Goal: Task Accomplishment & Management: Manage account settings

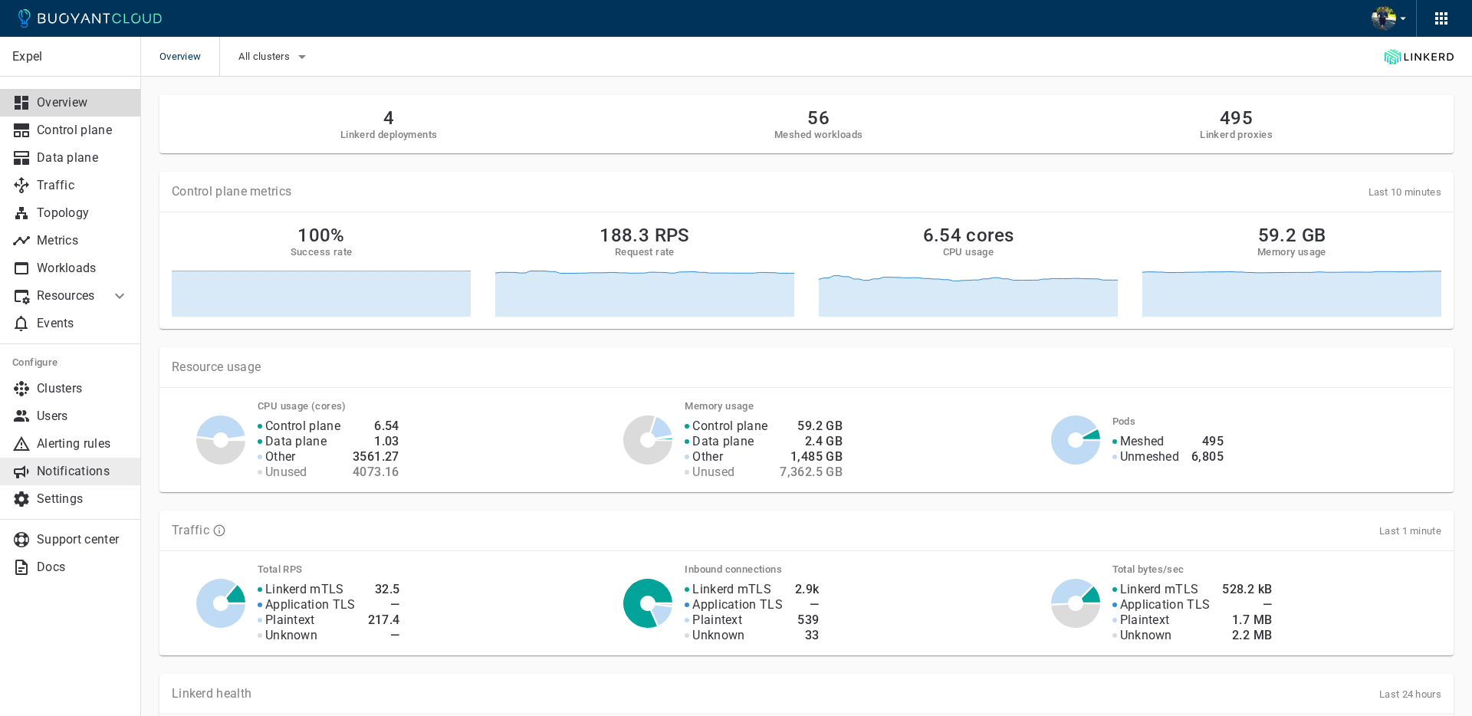
click at [81, 472] on p "Notifications" at bounding box center [83, 471] width 92 height 15
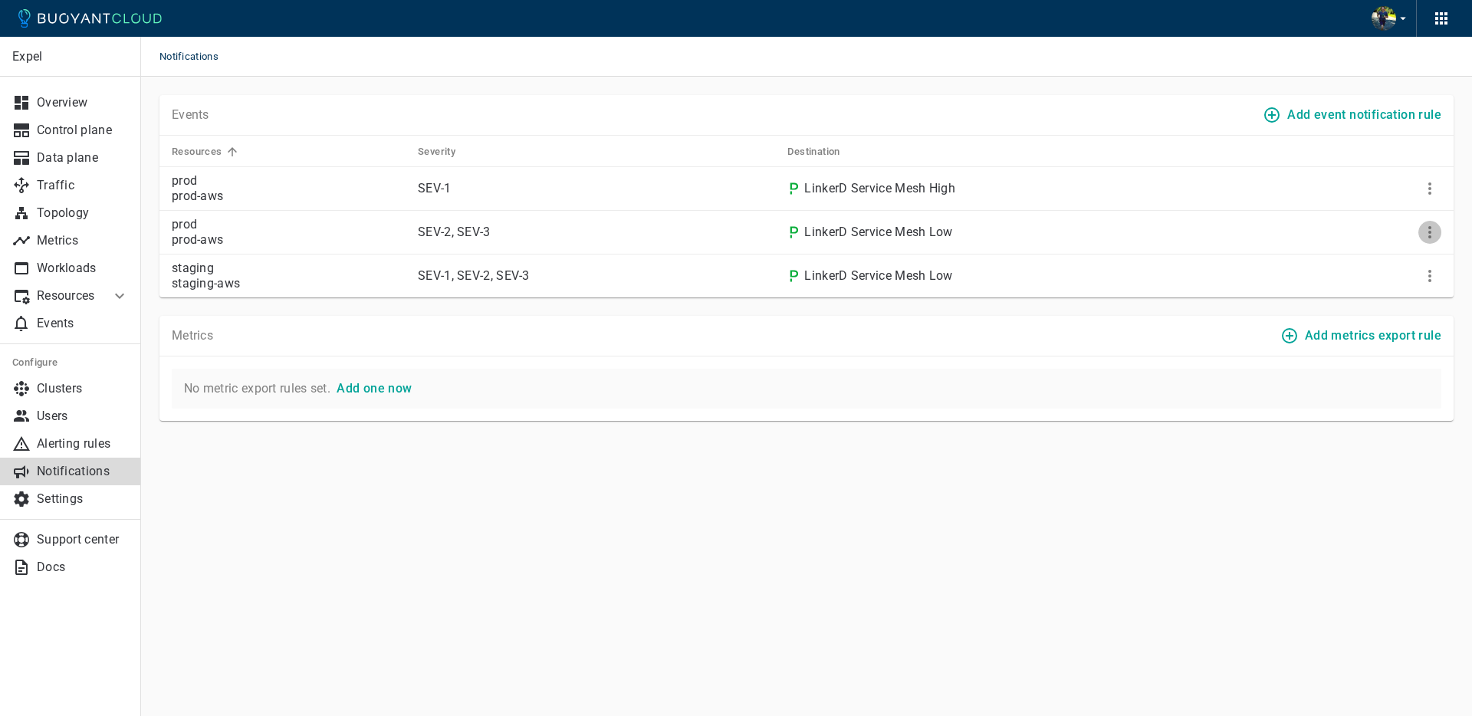
click at [1433, 230] on icon "More" at bounding box center [1430, 232] width 18 height 18
click at [640, 310] on div at bounding box center [736, 358] width 1472 height 716
click at [72, 445] on p "Alerting rules" at bounding box center [83, 443] width 92 height 15
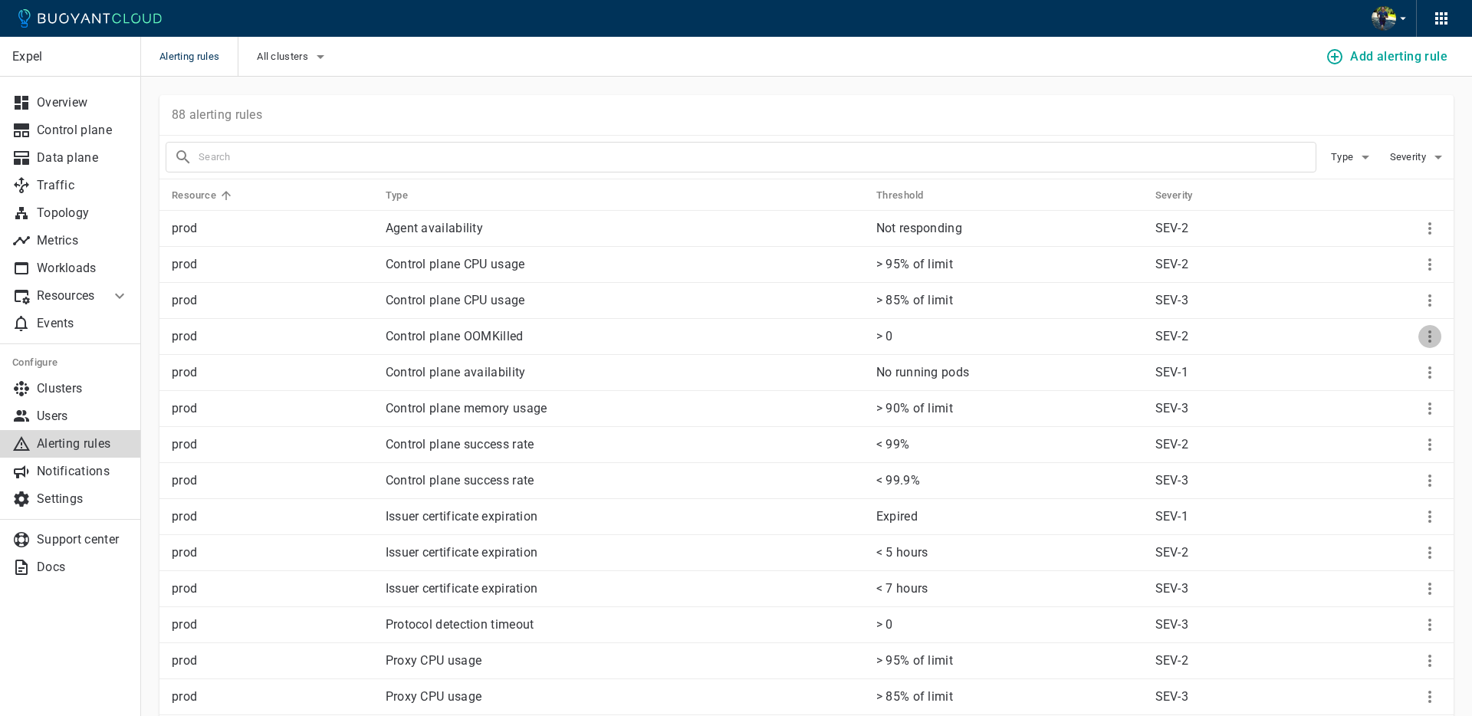
click at [1425, 332] on icon "More" at bounding box center [1430, 336] width 18 height 18
click at [1405, 368] on li "Edit" at bounding box center [1398, 368] width 123 height 28
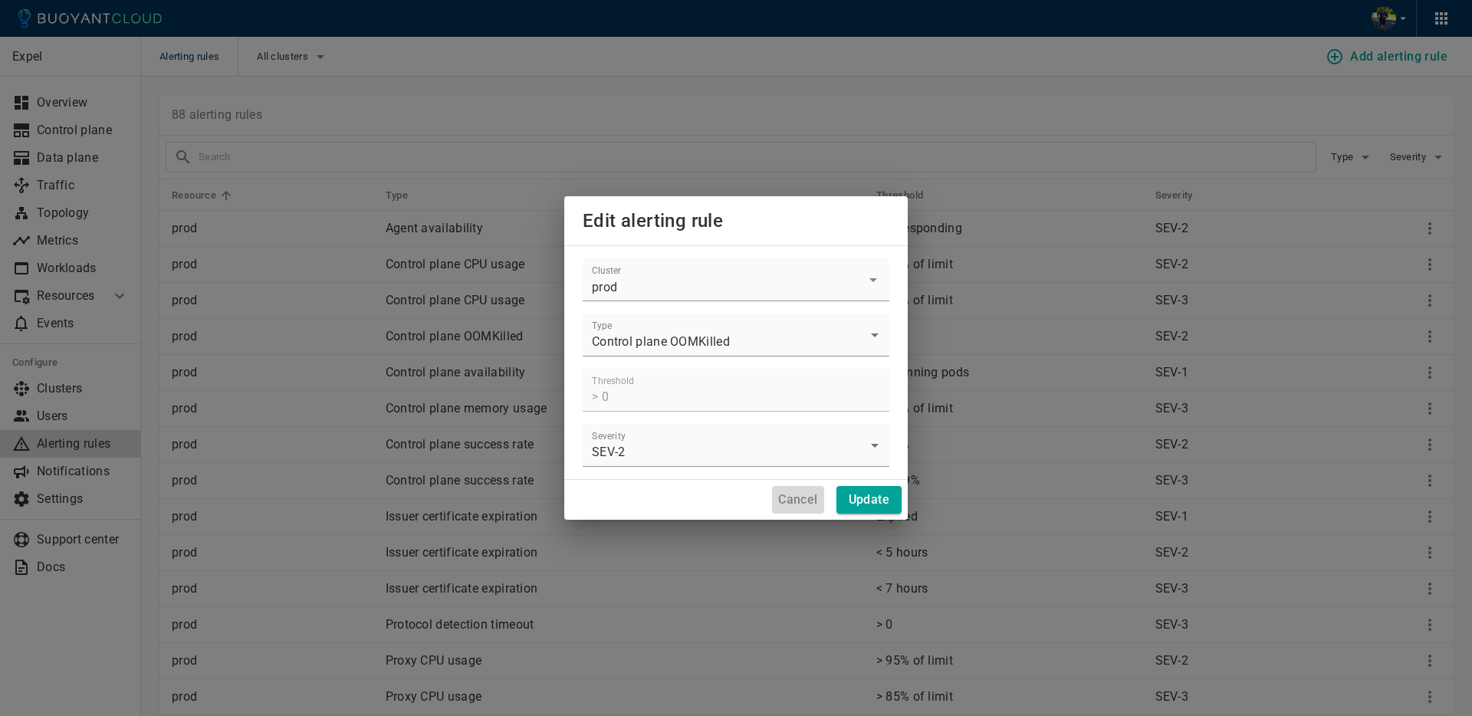
click at [797, 489] on button "Cancel" at bounding box center [797, 500] width 51 height 28
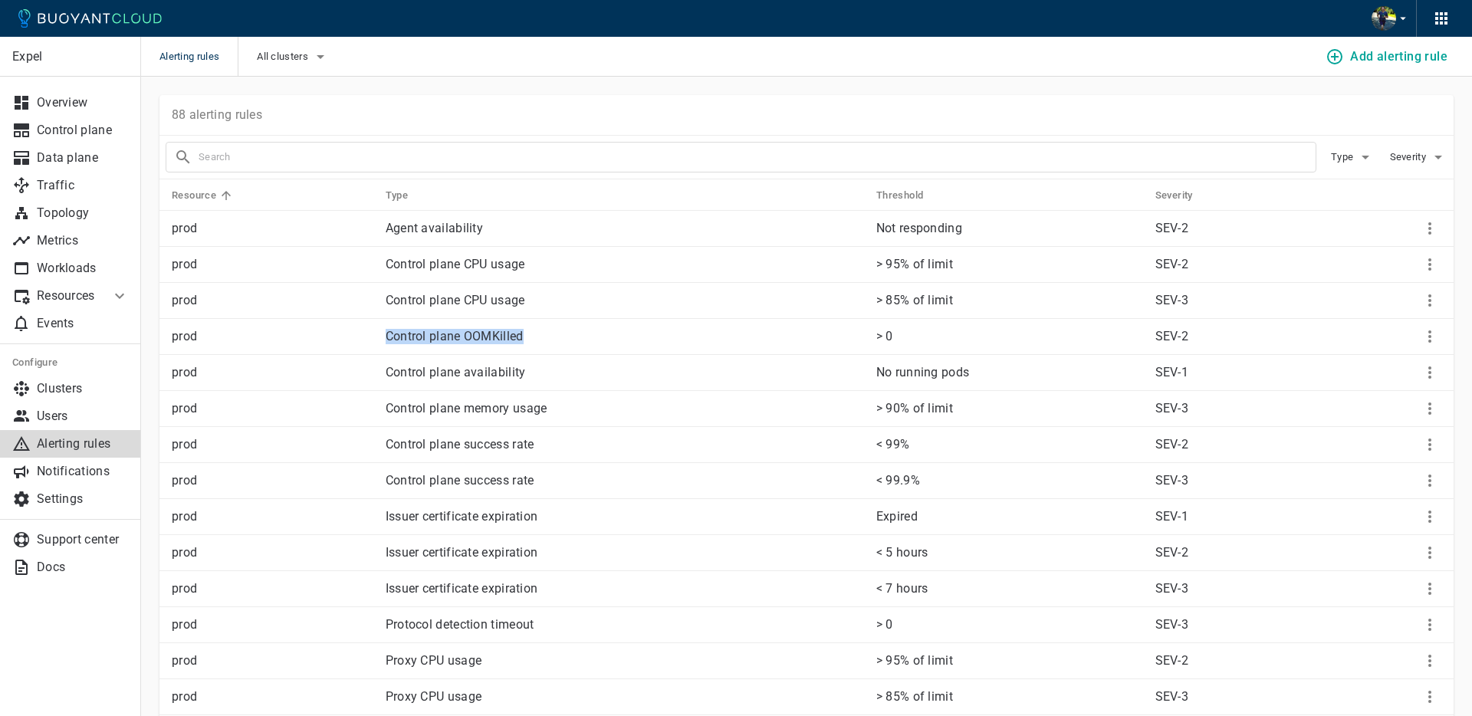
drag, startPoint x: 495, startPoint y: 337, endPoint x: 387, endPoint y: 339, distance: 108.1
click at [387, 339] on p "Control plane OOMKilled" at bounding box center [625, 336] width 478 height 15
copy p "Control plane OOMKilled"
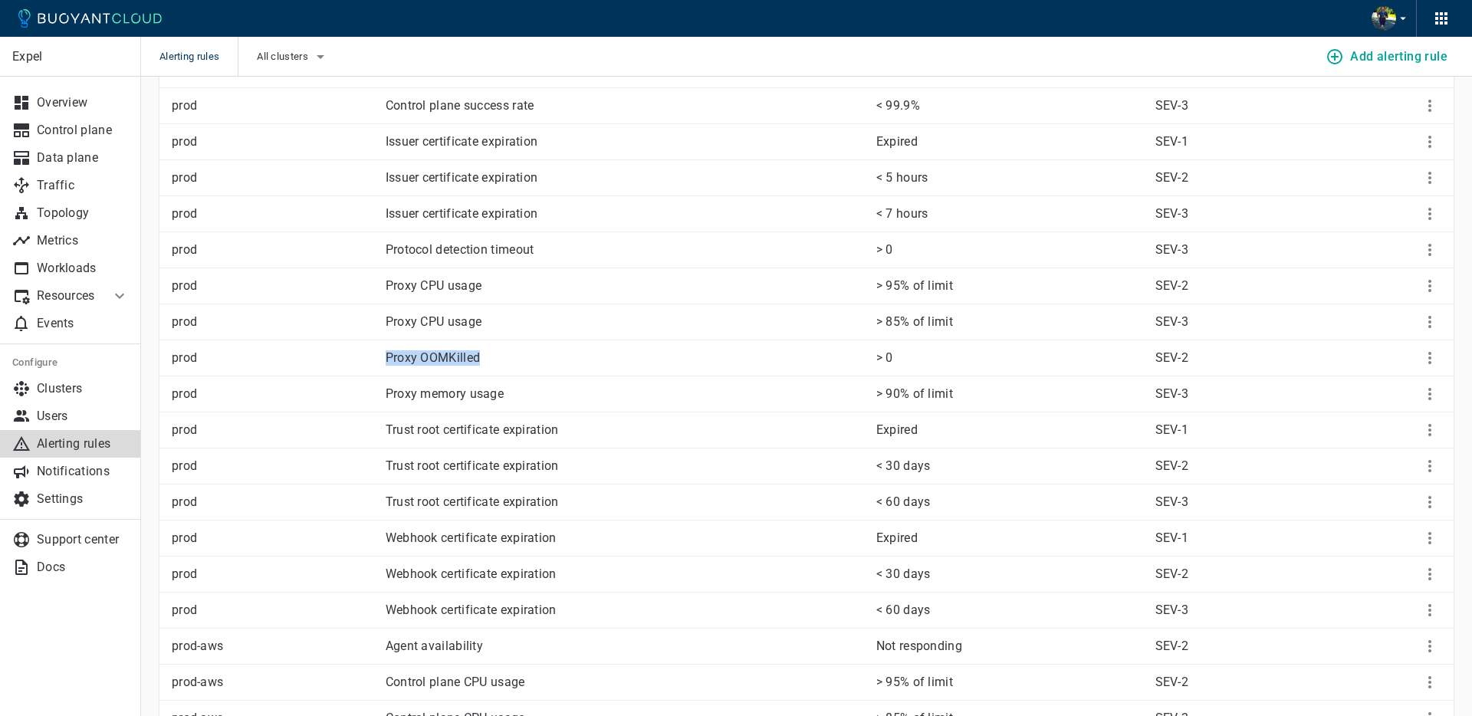
drag, startPoint x: 535, startPoint y: 365, endPoint x: 491, endPoint y: 358, distance: 45.0
click at [375, 355] on td "Proxy OOMKilled" at bounding box center [618, 358] width 491 height 36
copy p "Proxy OOMKilled"
click at [586, 353] on p "Proxy OOMKilled" at bounding box center [625, 357] width 478 height 15
click at [1431, 356] on icon "More" at bounding box center [1430, 358] width 18 height 18
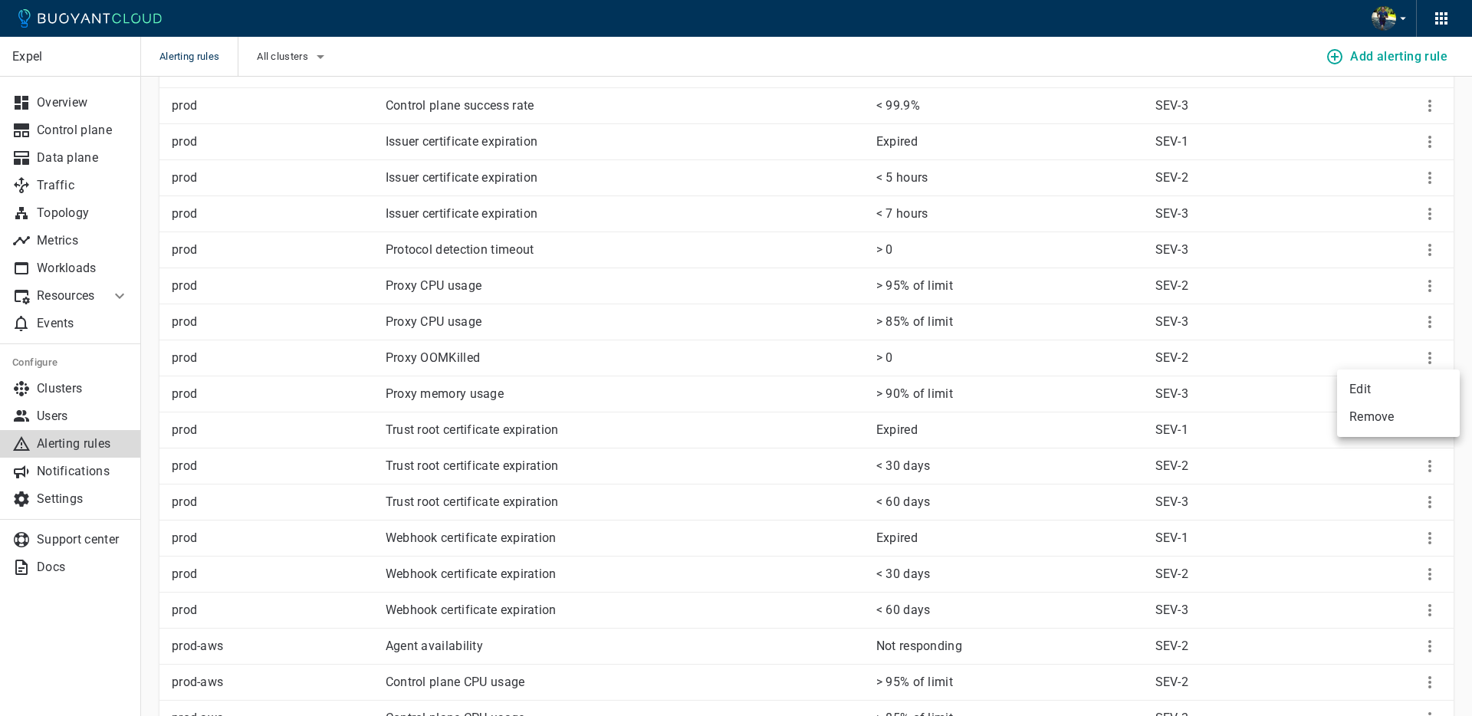
click at [775, 352] on div at bounding box center [736, 358] width 1472 height 716
click at [1431, 359] on icon "More" at bounding box center [1430, 358] width 18 height 18
click at [1414, 384] on li "Edit" at bounding box center [1398, 390] width 123 height 28
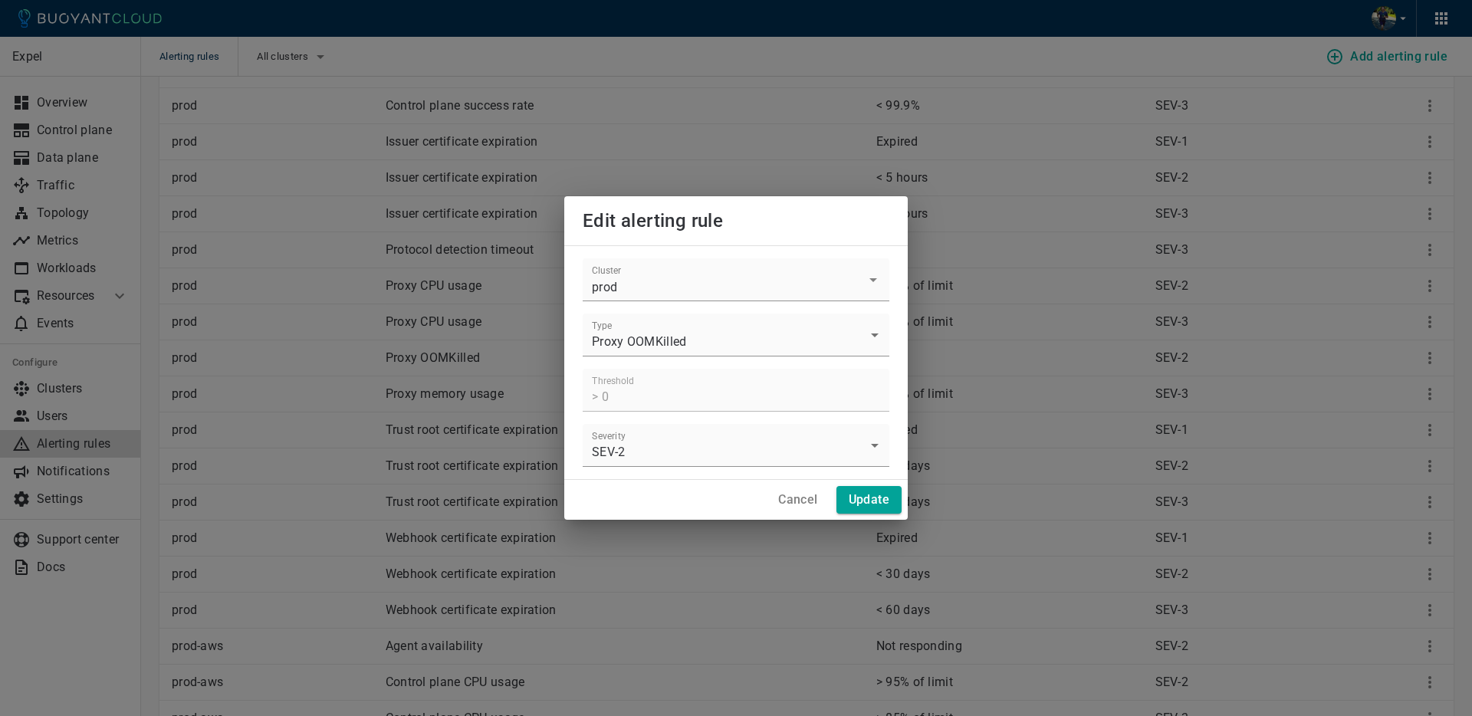
click at [802, 503] on h4 "Cancel" at bounding box center [797, 499] width 39 height 15
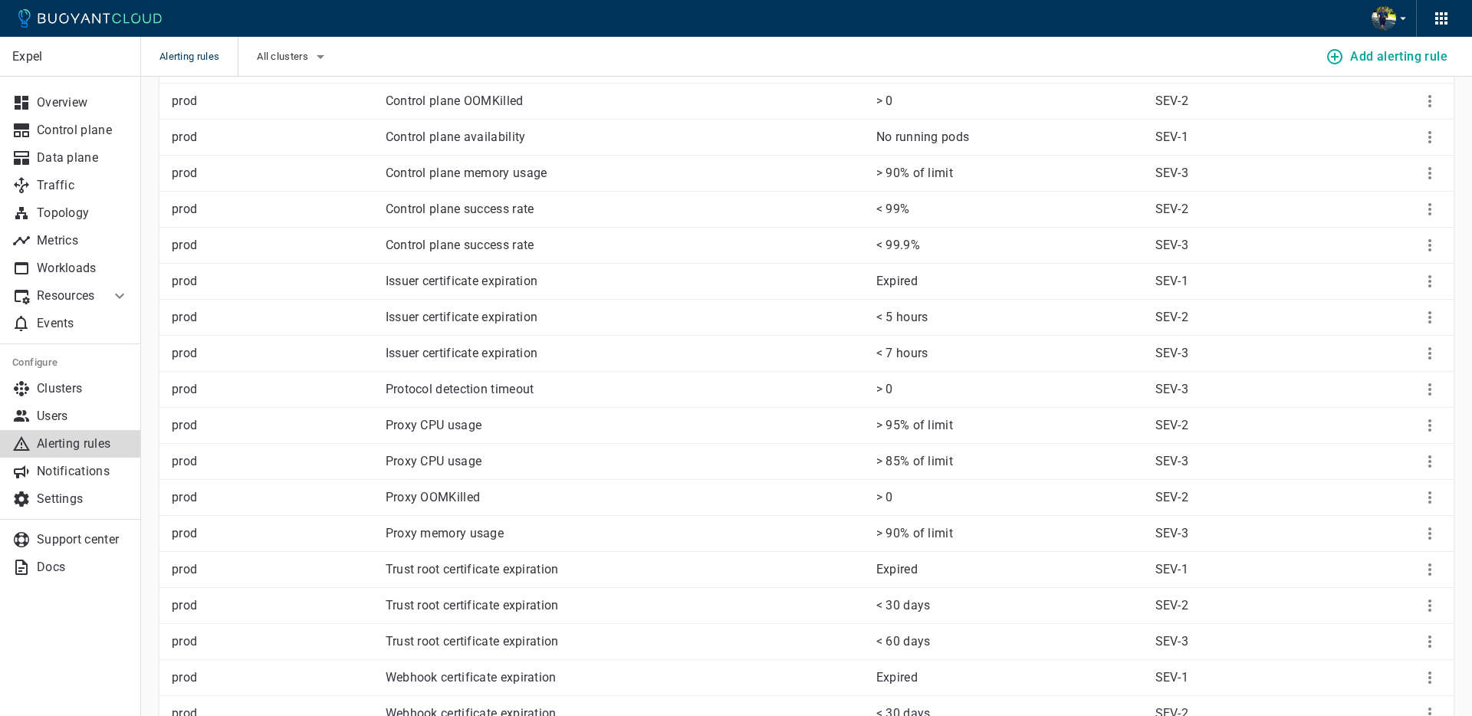
scroll to position [0, 0]
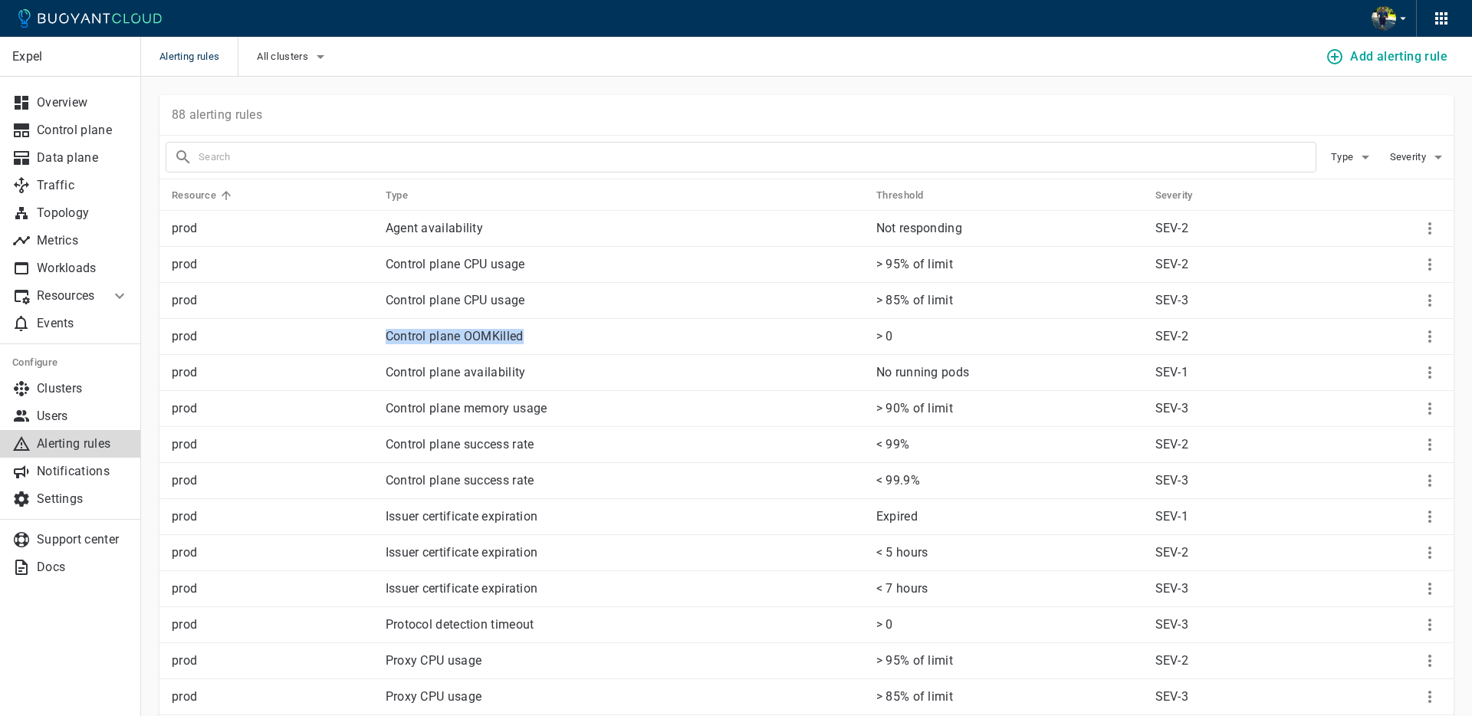
drag, startPoint x: 553, startPoint y: 340, endPoint x: 384, endPoint y: 338, distance: 168.7
click at [364, 340] on tr "prod Control plane OOMKilled > 0 SEV-2" at bounding box center [806, 337] width 1294 height 36
click at [581, 335] on p "Control plane OOMKilled" at bounding box center [625, 336] width 478 height 15
click at [1437, 333] on icon "More" at bounding box center [1430, 336] width 18 height 18
click at [1411, 360] on li "Edit" at bounding box center [1398, 368] width 123 height 28
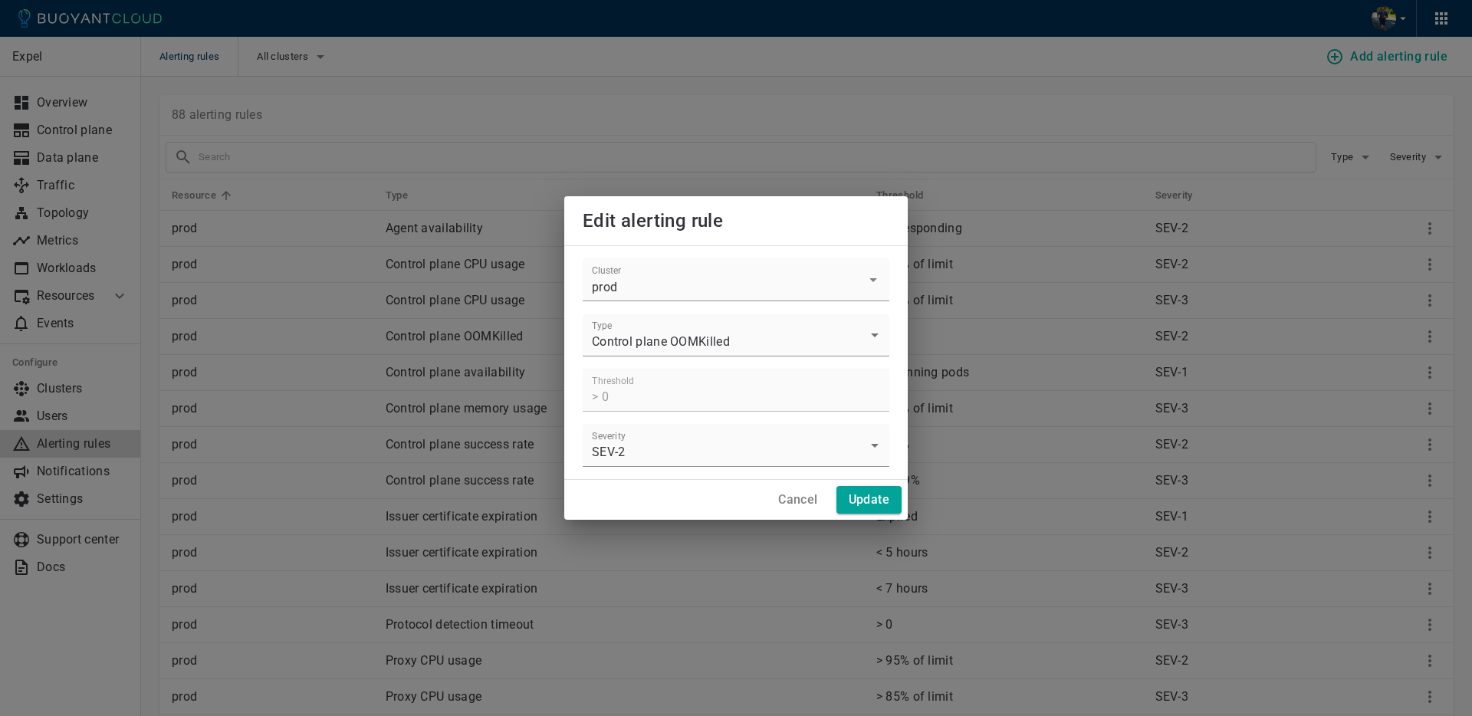
click at [800, 499] on h4 "Cancel" at bounding box center [797, 499] width 39 height 15
